Goal: Obtain resource: Obtain resource

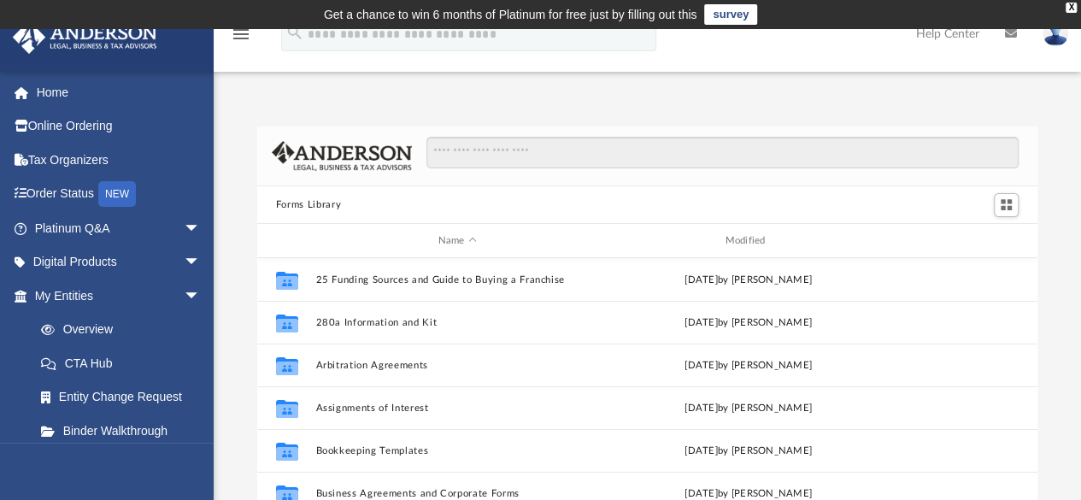
scroll to position [375, 767]
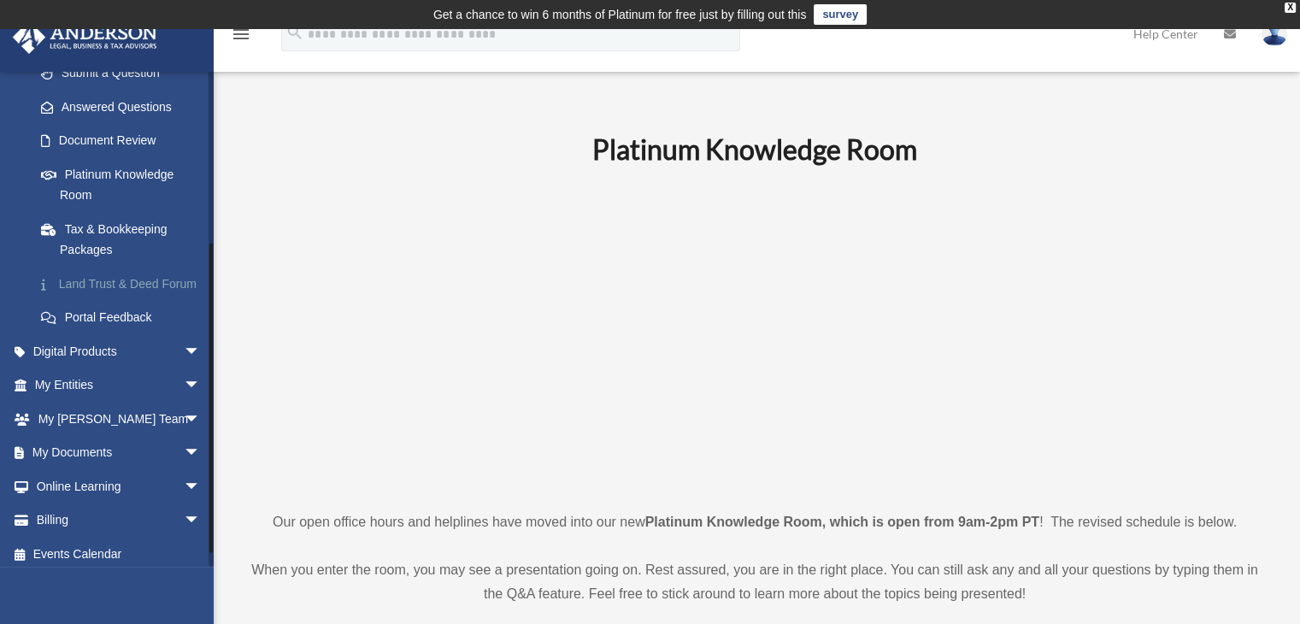
scroll to position [285, 0]
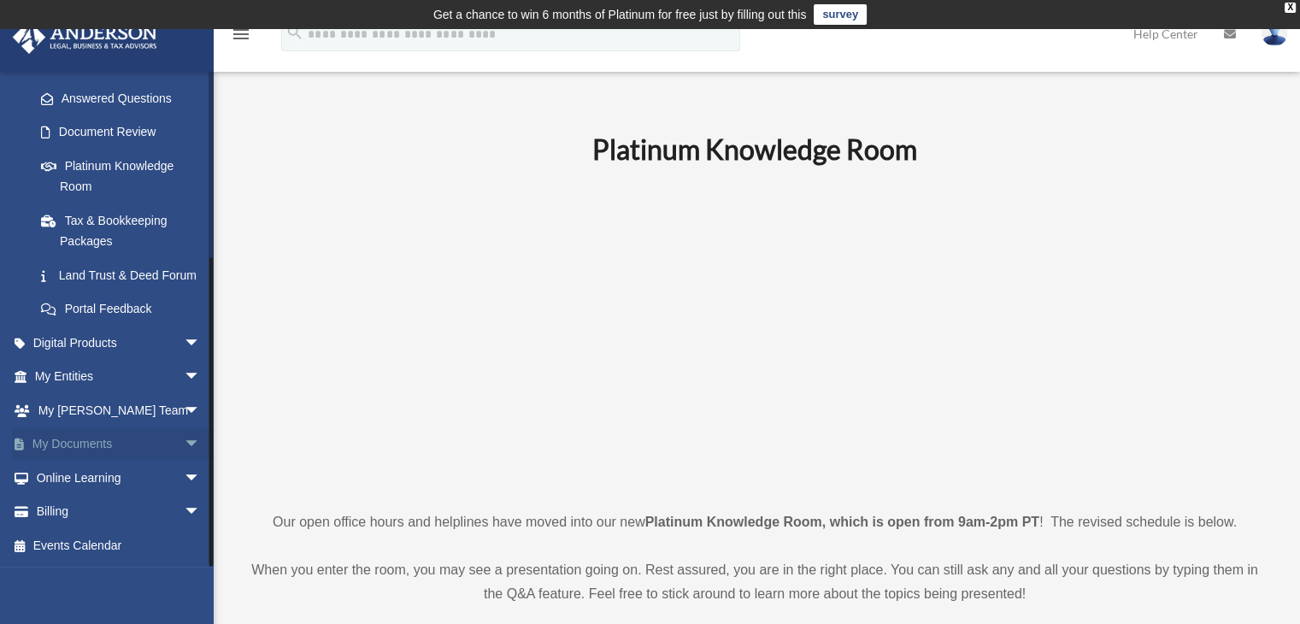
click at [184, 449] on span "arrow_drop_down" at bounding box center [201, 444] width 34 height 35
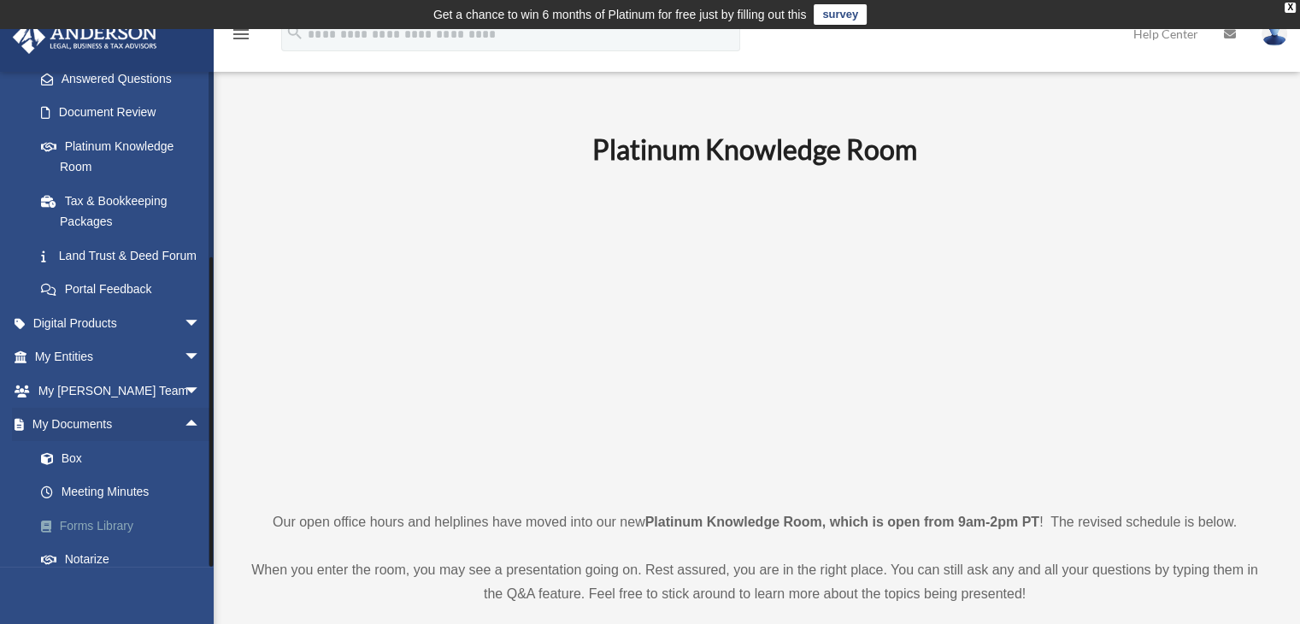
click at [66, 543] on link "Forms Library" at bounding box center [125, 525] width 203 height 34
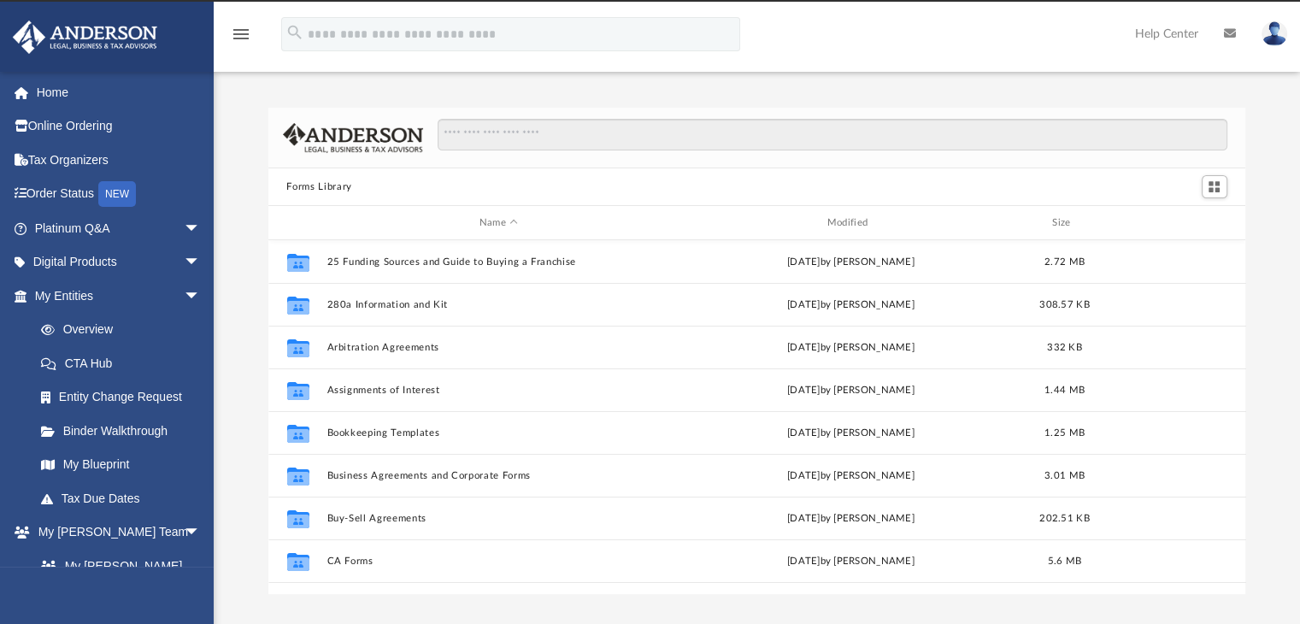
scroll to position [375, 964]
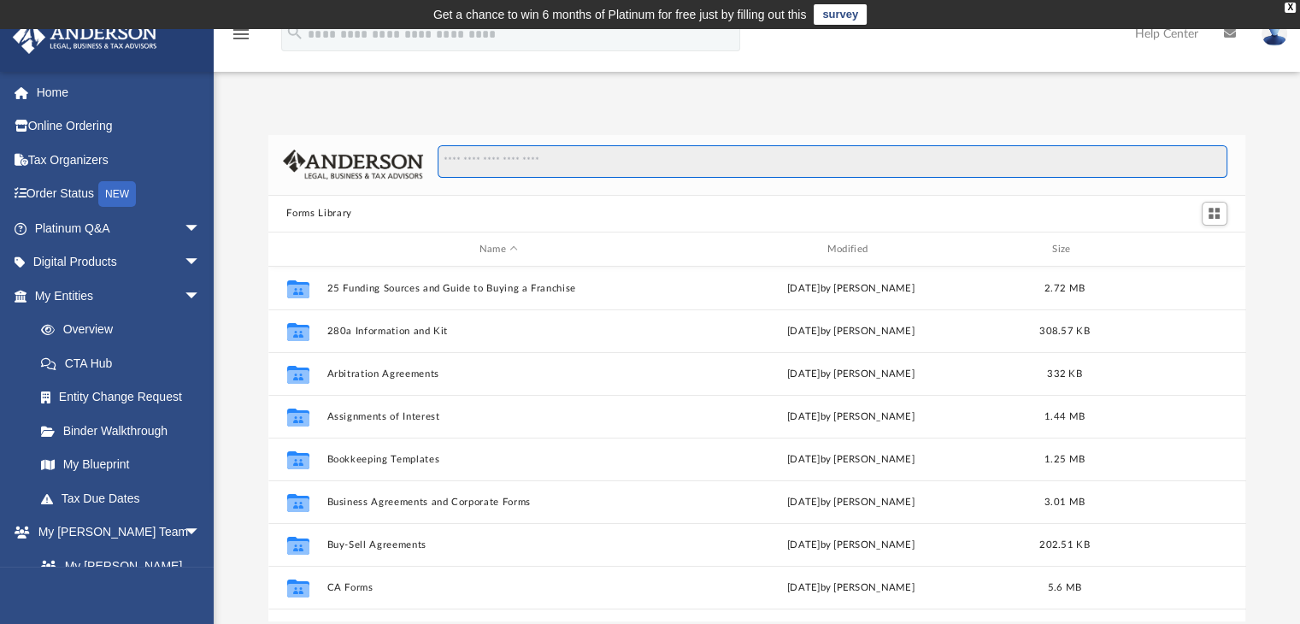
click at [599, 159] on input "Search files and folders" at bounding box center [832, 161] width 789 height 32
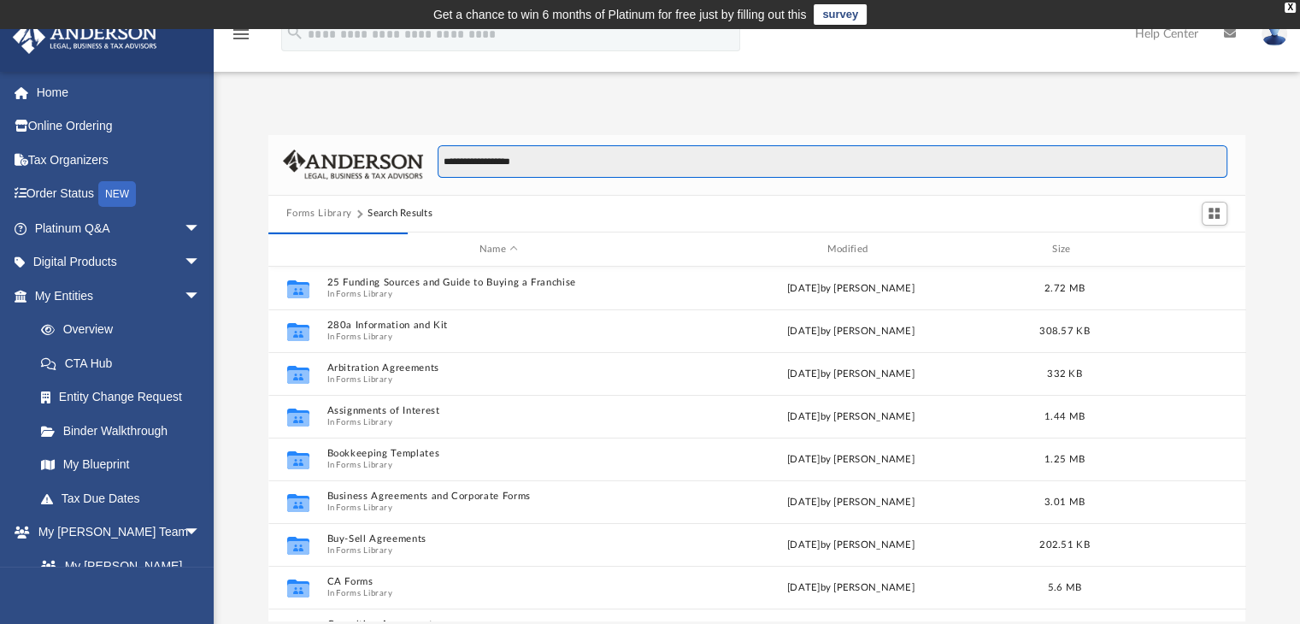
type input "**********"
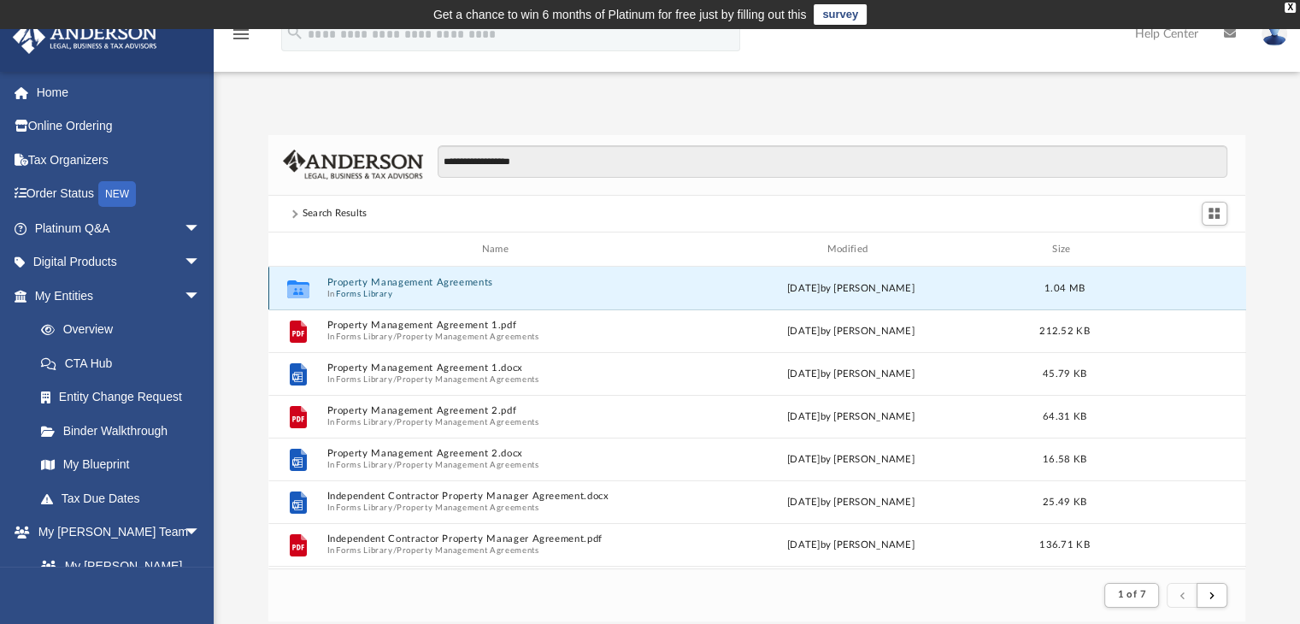
click at [359, 285] on button "Property Management Agreements" at bounding box center [498, 283] width 344 height 11
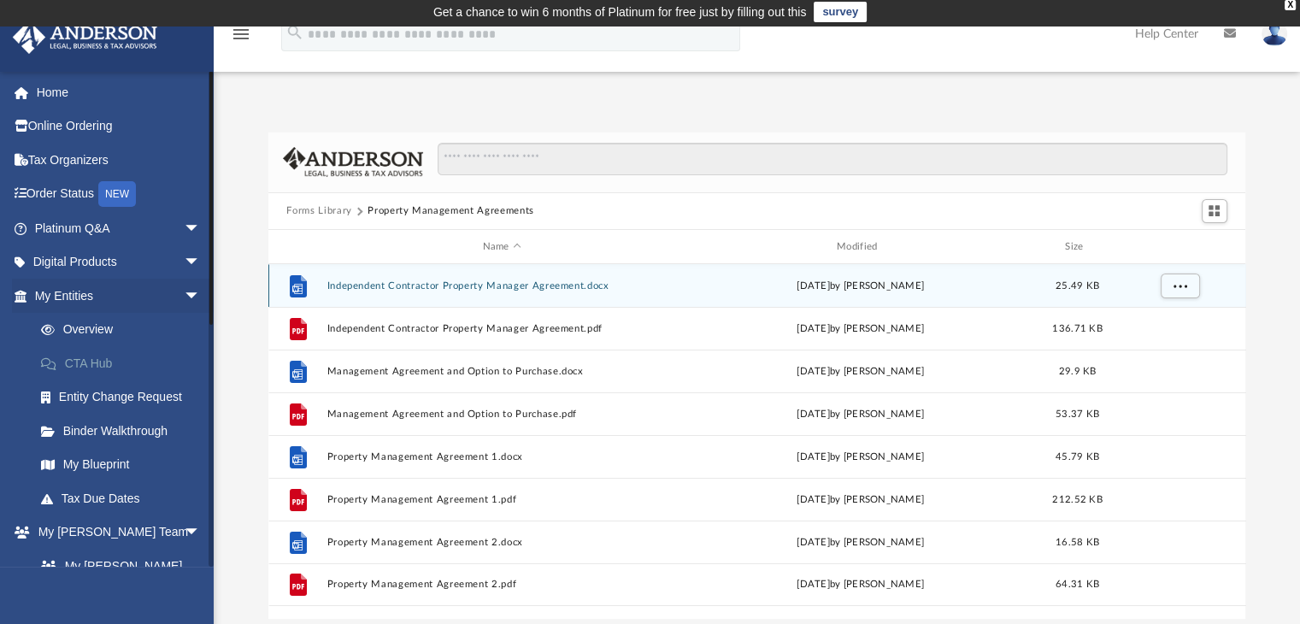
scroll to position [0, 0]
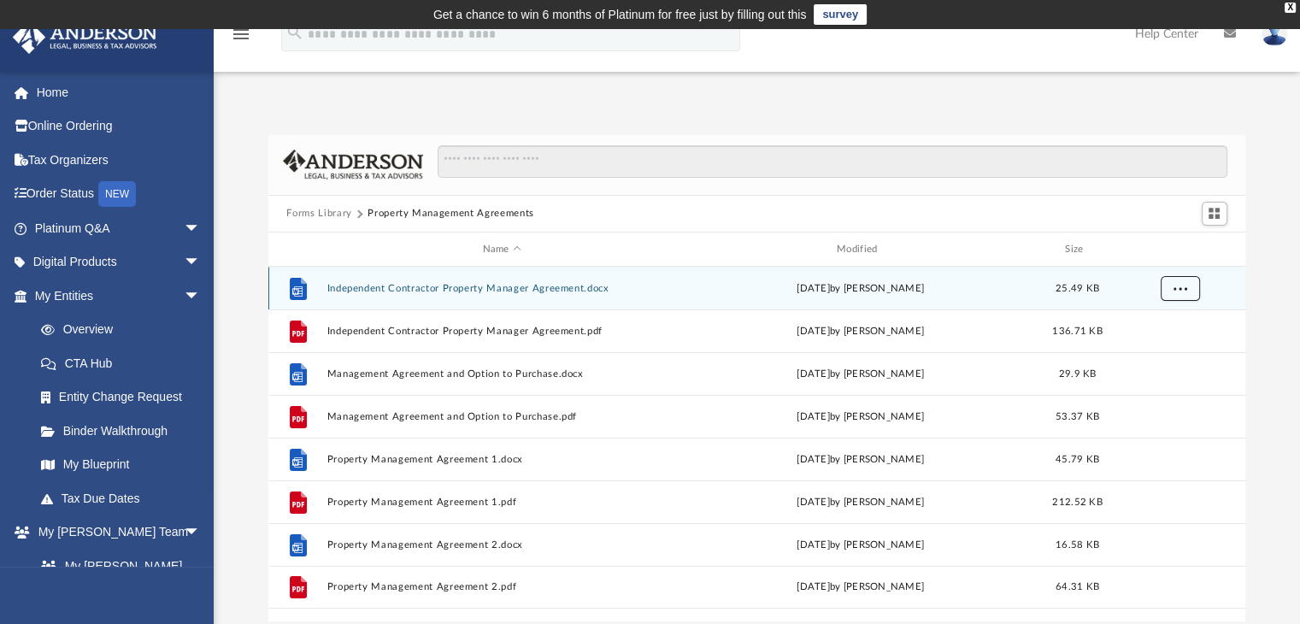
click at [1178, 285] on span "More options" at bounding box center [1179, 288] width 14 height 9
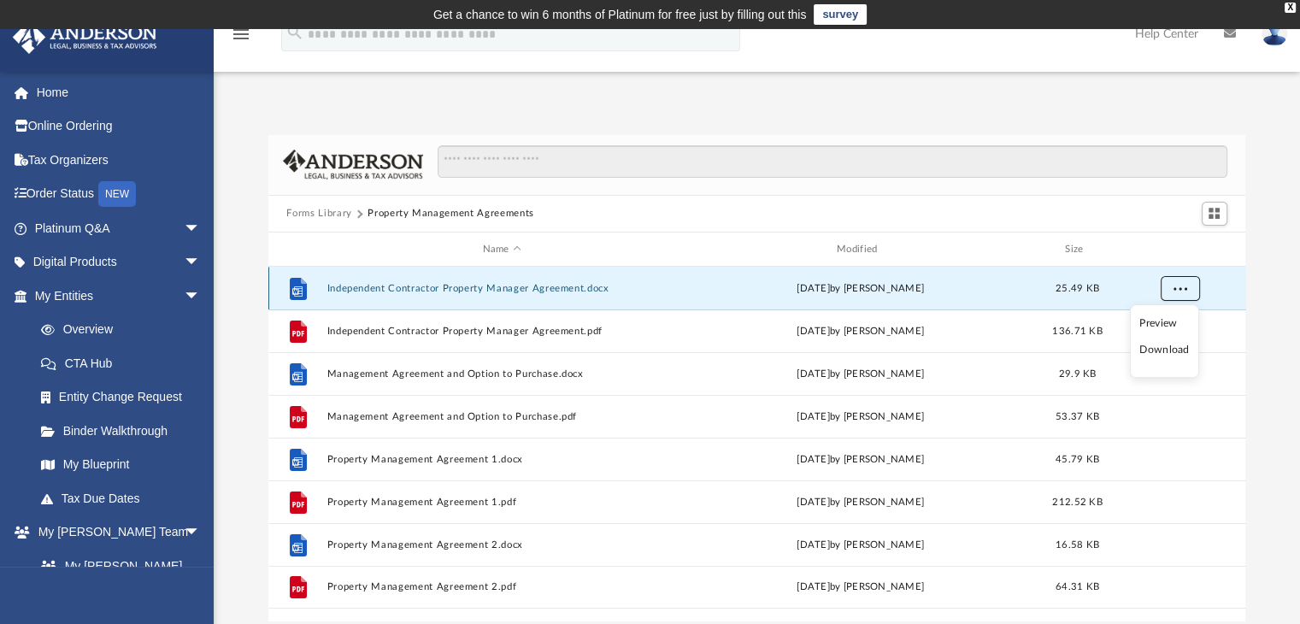
click at [1178, 285] on span "More options" at bounding box center [1179, 288] width 14 height 9
